Goal: Task Accomplishment & Management: Manage account settings

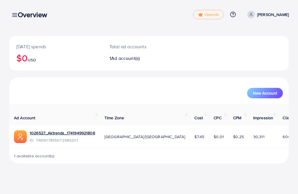
click at [253, 16] on icon at bounding box center [251, 15] width 4 height 4
click at [14, 15] on div "Overview" at bounding box center [34, 14] width 43 height 8
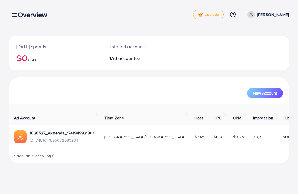
click at [9, 16] on link at bounding box center [13, 14] width 8 height 7
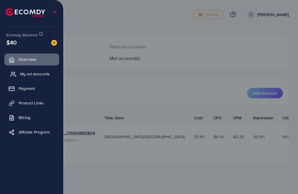
click at [27, 75] on span "My ad accounts" at bounding box center [35, 74] width 30 height 6
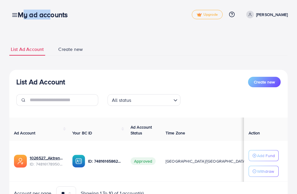
click at [275, 15] on p "[PERSON_NAME]" at bounding box center [271, 14] width 31 height 7
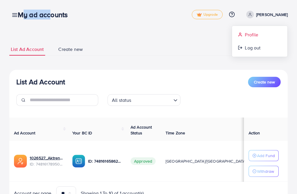
click at [245, 35] on span "Profile" at bounding box center [251, 34] width 13 height 7
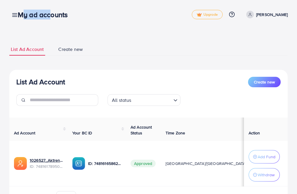
select select "********"
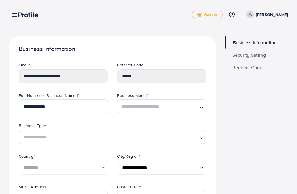
click at [243, 55] on span "Security Setting" at bounding box center [248, 55] width 33 height 5
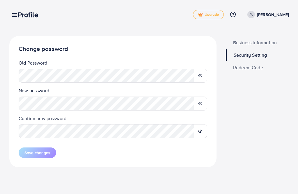
click at [200, 103] on icon at bounding box center [200, 104] width 4 height 4
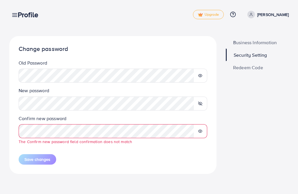
click at [200, 130] on icon at bounding box center [200, 131] width 4 height 4
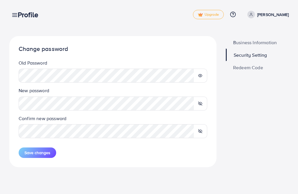
click at [200, 77] on icon at bounding box center [200, 76] width 4 height 4
click at [32, 151] on span "Save changes" at bounding box center [37, 153] width 26 height 6
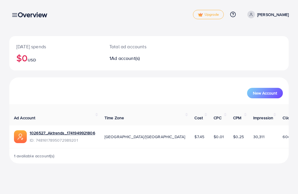
drag, startPoint x: 0, startPoint y: 0, endPoint x: 116, endPoint y: 112, distance: 161.4
click at [116, 112] on div "Ad Account Time Zone Cost CPC CPM Impression Clicks CTR (%) 1026527_Aktrends_17…" at bounding box center [148, 133] width 279 height 59
click at [195, 65] on div "[DATE] spends $0 USD Total ad accounts 1 Ad account(s)" at bounding box center [148, 53] width 278 height 34
